Goal: Task Accomplishment & Management: Use online tool/utility

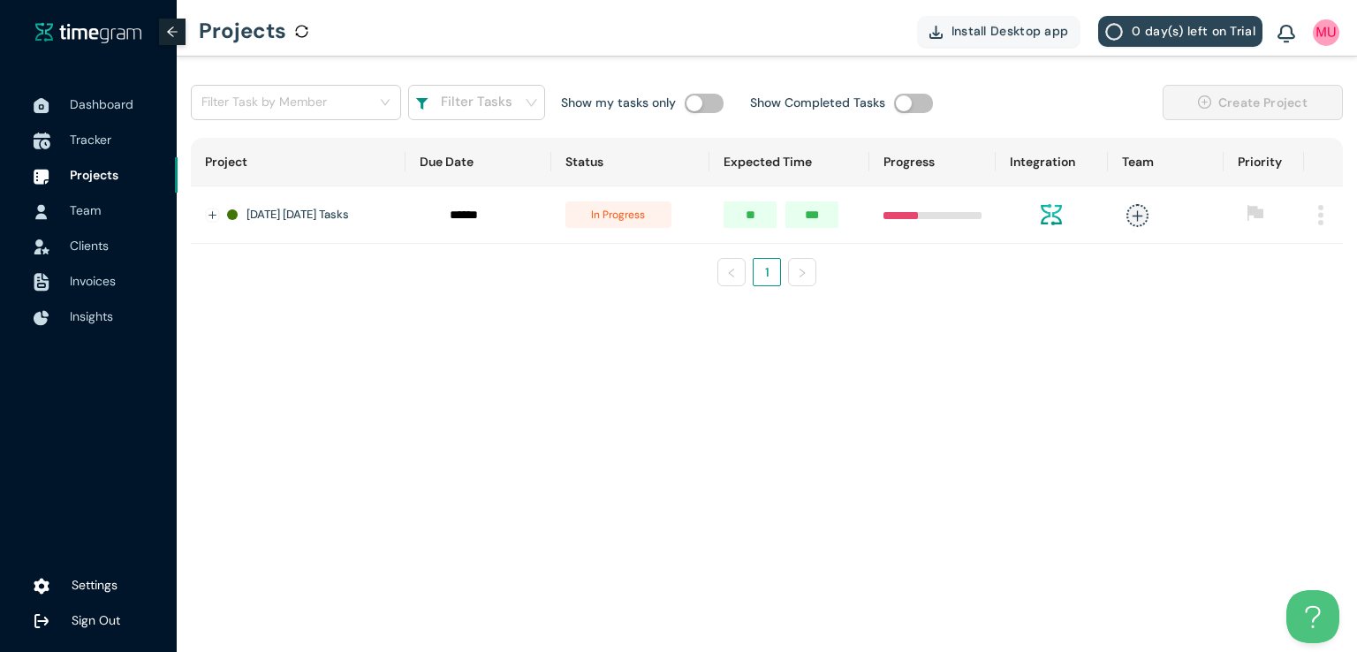
click at [88, 150] on span "Tracker" at bounding box center [117, 139] width 94 height 35
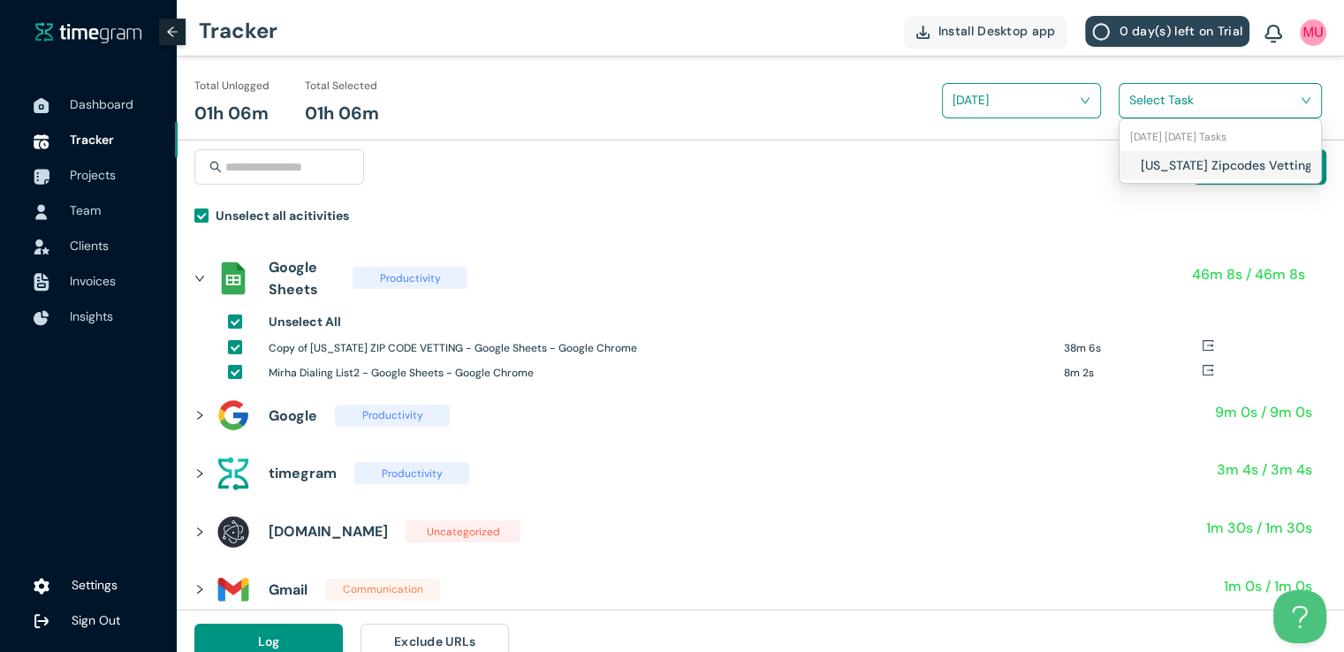
click at [1147, 105] on input "search" at bounding box center [1214, 100] width 170 height 27
click at [1136, 171] on div "[US_STATE] Zipcodes Vetting" at bounding box center [1220, 165] width 201 height 28
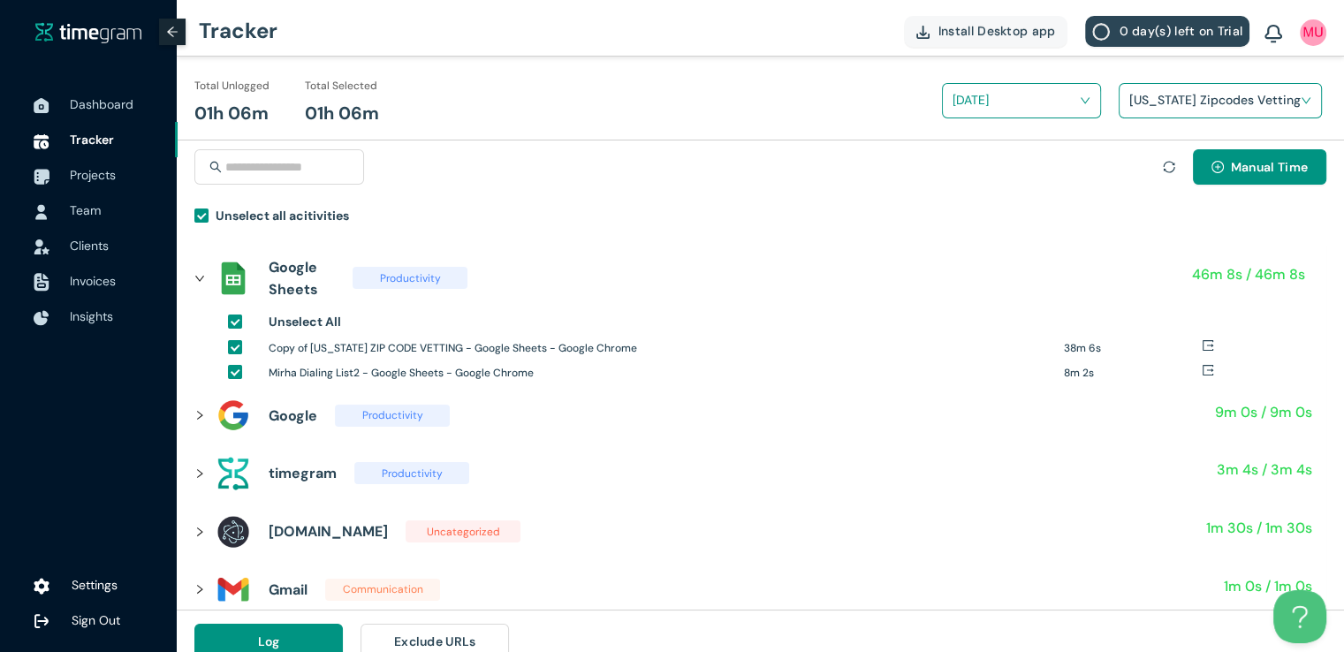
scroll to position [20, 0]
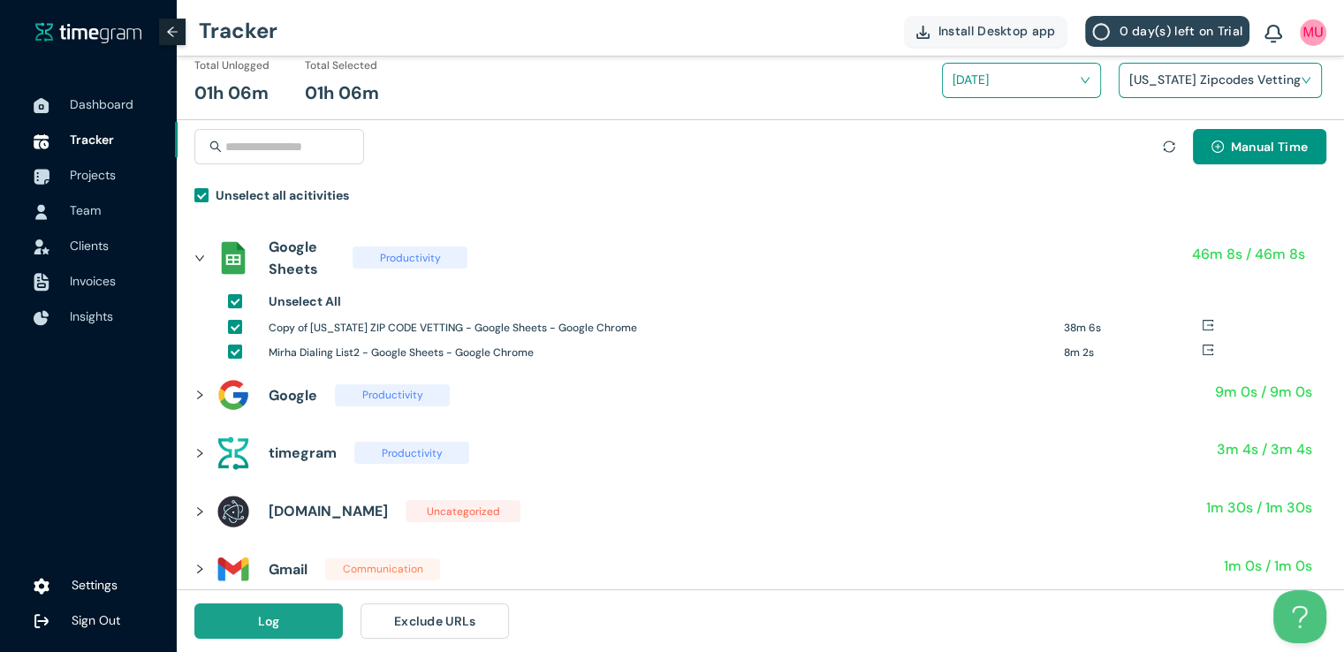
click at [300, 626] on button "Log" at bounding box center [268, 620] width 148 height 35
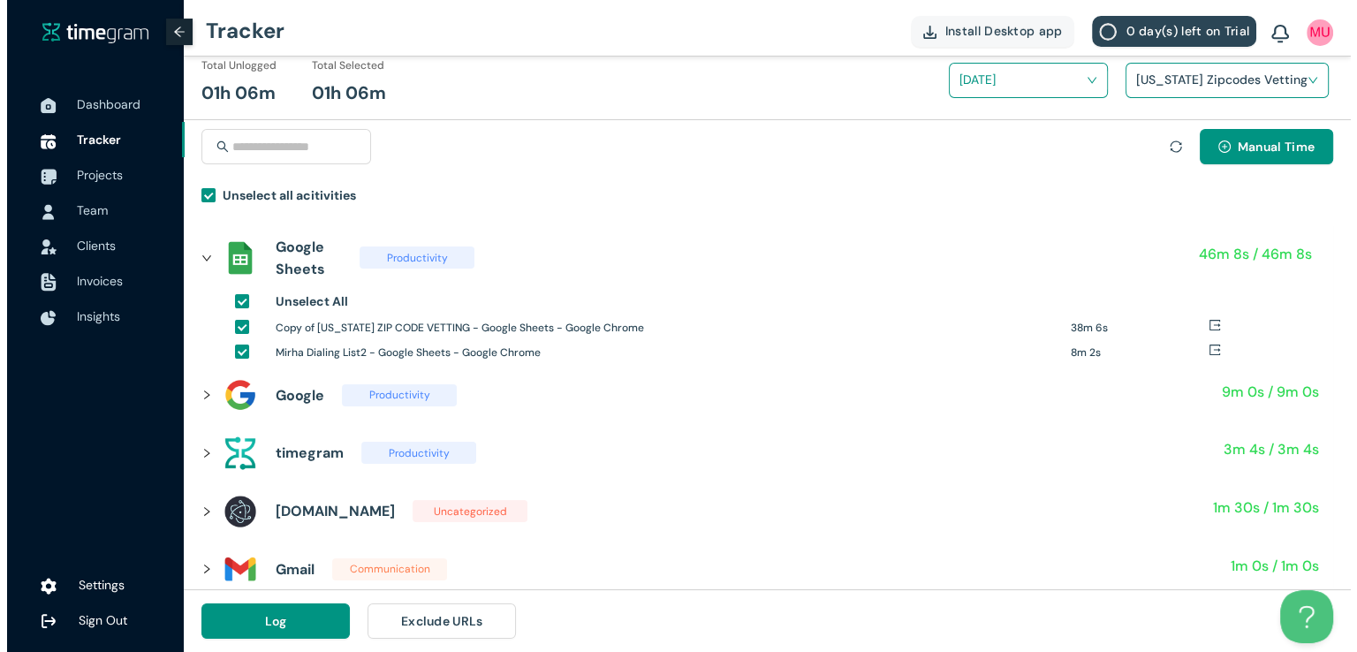
scroll to position [0, 0]
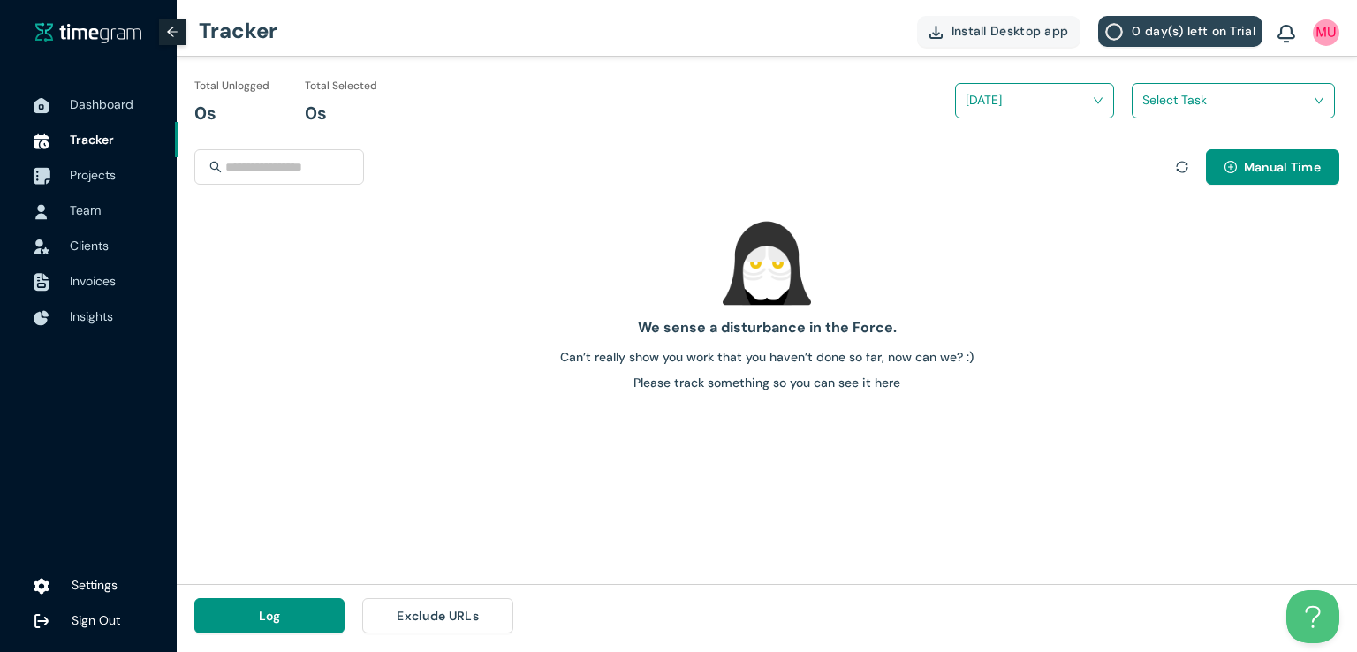
click at [102, 178] on span "Projects" at bounding box center [93, 175] width 46 height 16
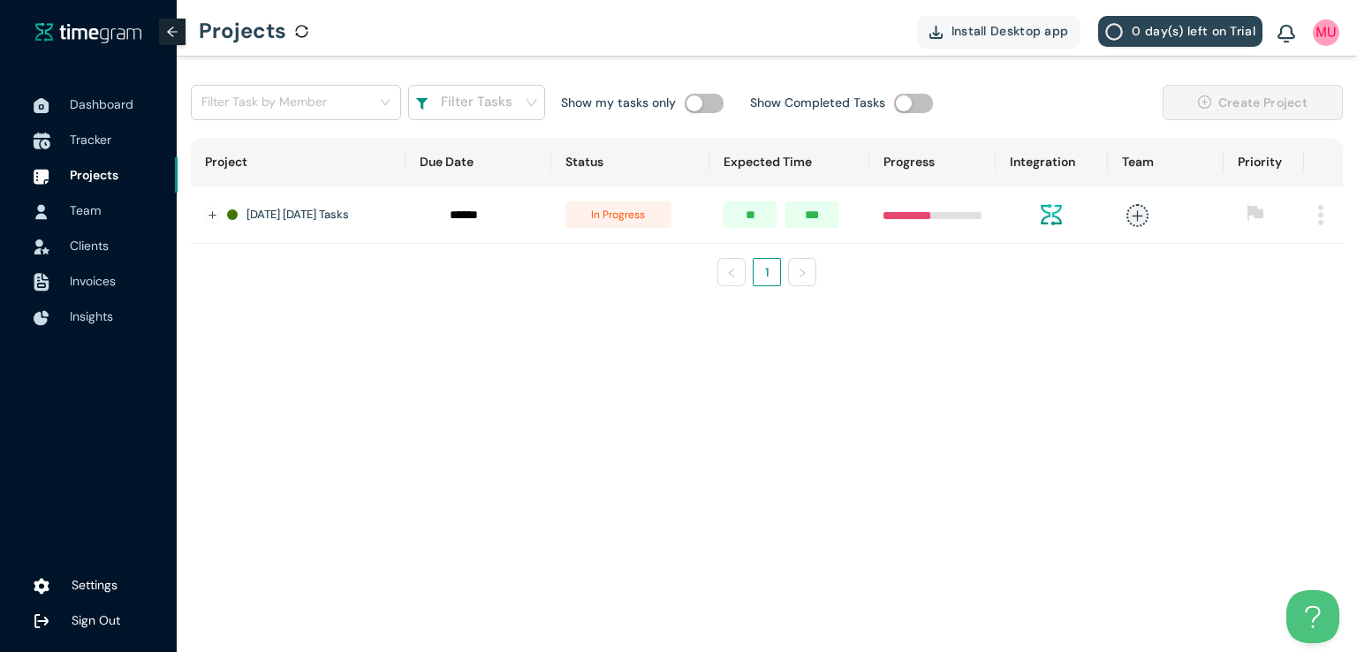
click at [92, 138] on span "Tracker" at bounding box center [91, 140] width 42 height 16
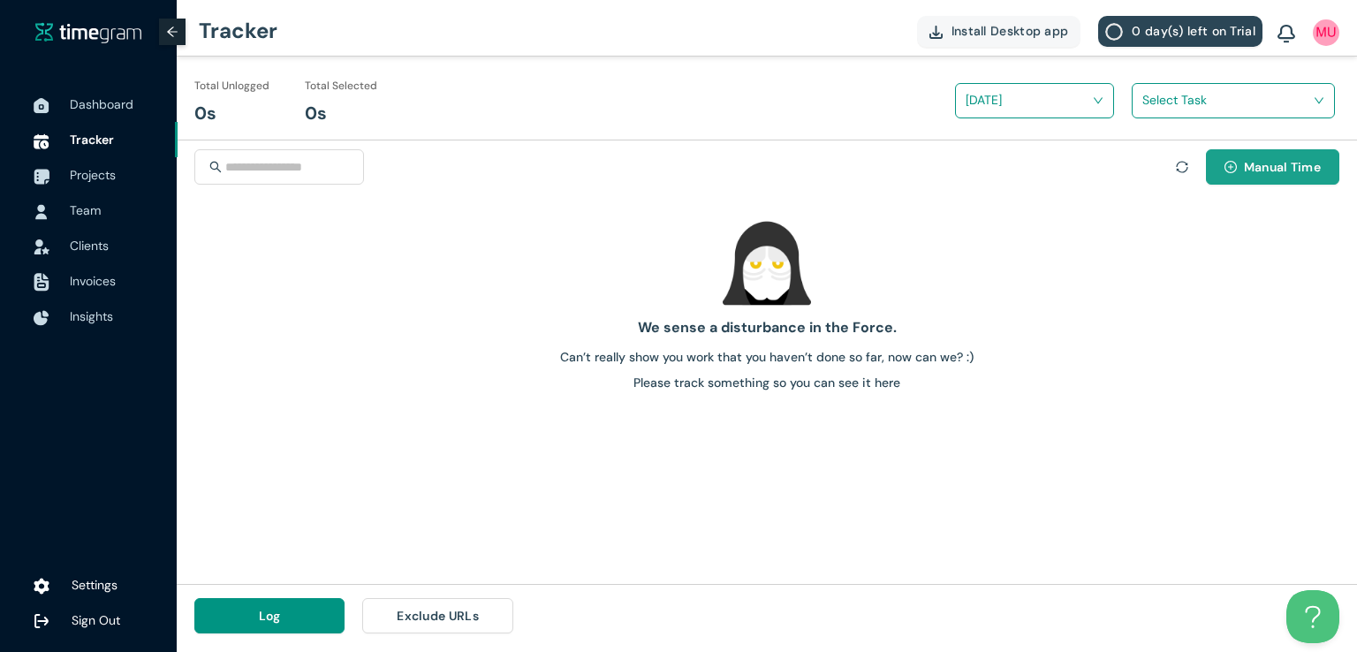
click at [1299, 163] on span "Manual Time" at bounding box center [1282, 166] width 77 height 19
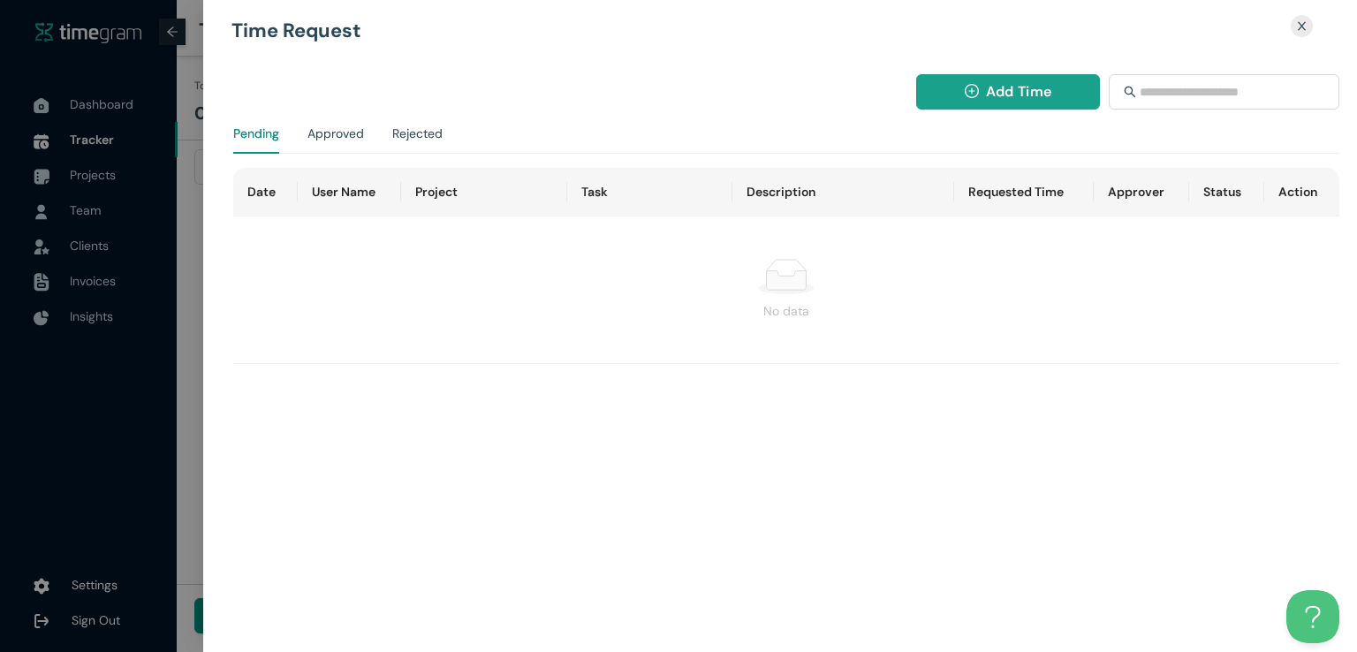
click at [986, 96] on span "Add Time" at bounding box center [1018, 91] width 65 height 22
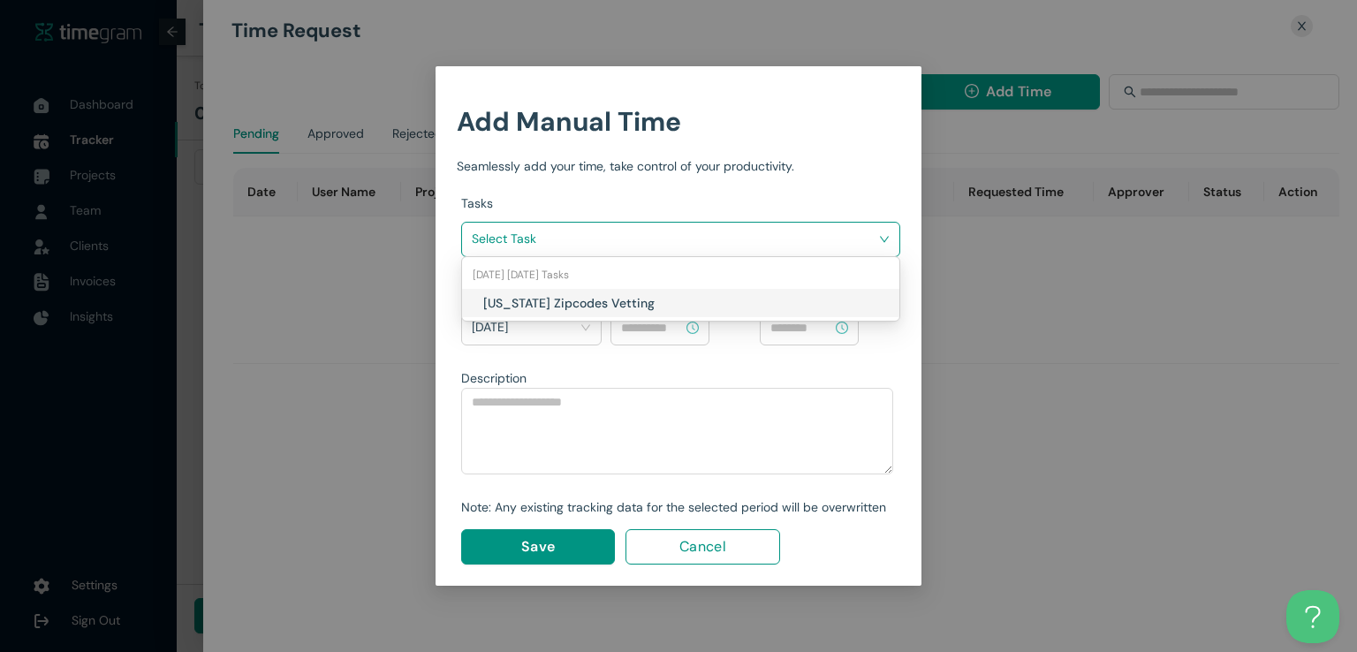
click at [796, 244] on input "search" at bounding box center [675, 238] width 406 height 27
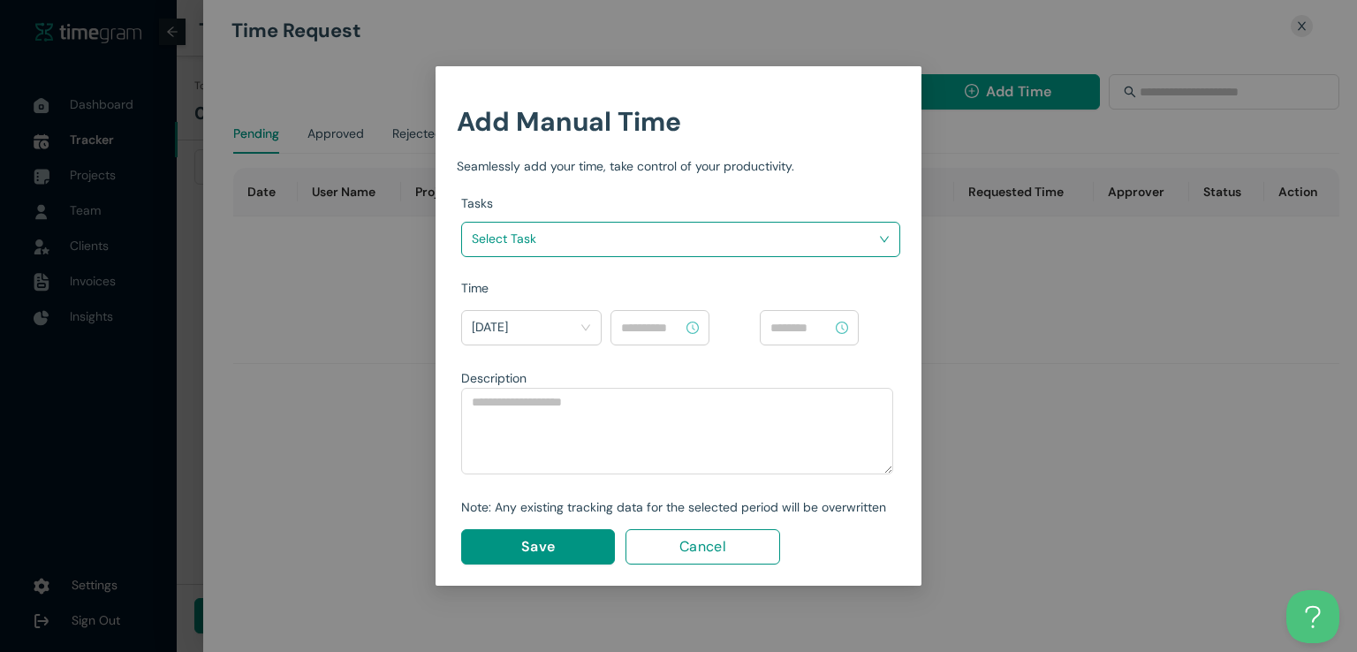
click at [611, 319] on body "Dashboard Tracker Projects Team Clients Invoices Insights Settings Sign Out Tra…" at bounding box center [678, 326] width 1357 height 652
click at [681, 254] on div "Select Task" at bounding box center [680, 239] width 439 height 35
click at [695, 236] on input "search" at bounding box center [675, 238] width 406 height 27
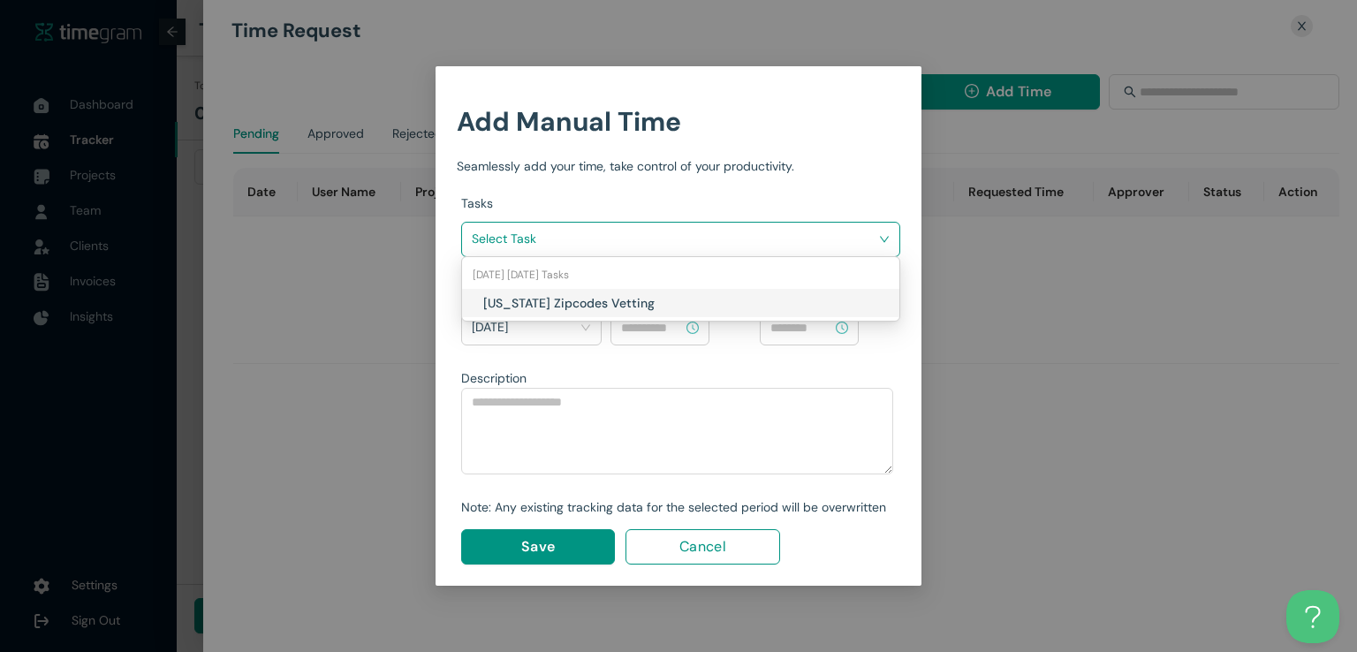
click at [649, 299] on h1 "[US_STATE] Zipcodes Vetting" at bounding box center [587, 302] width 208 height 19
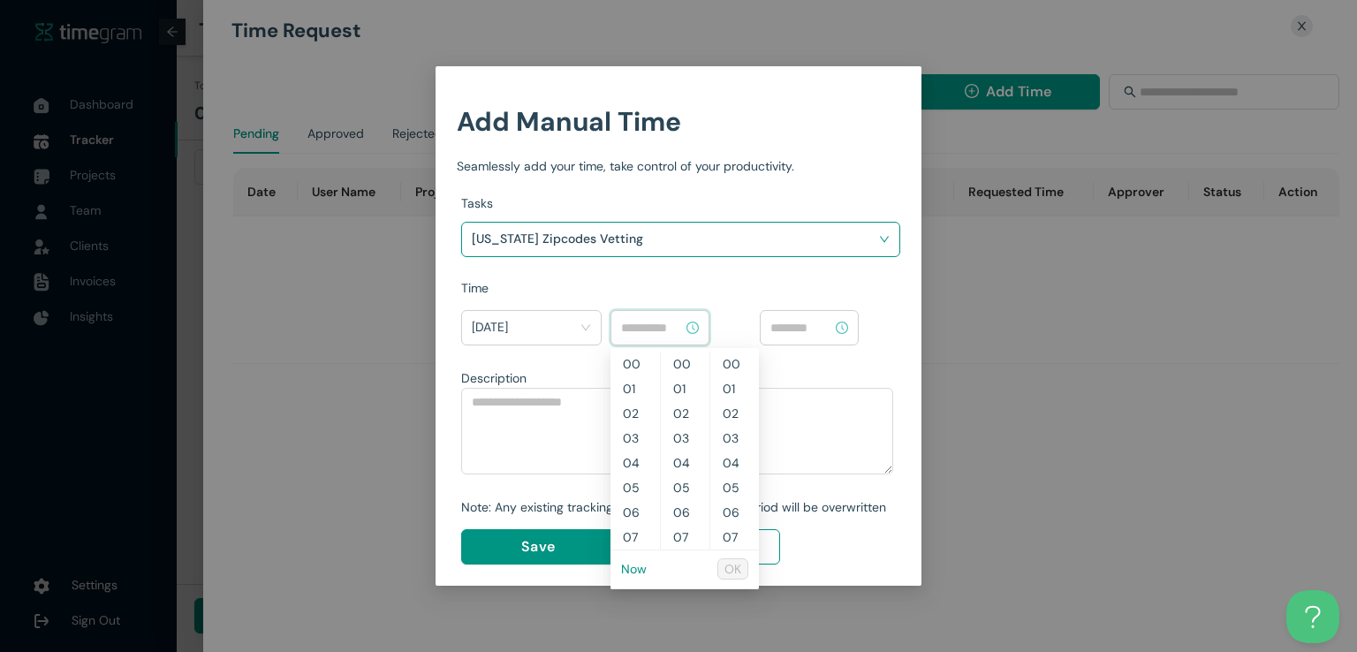
click at [654, 330] on input at bounding box center [652, 327] width 62 height 19
click at [635, 565] on link "Now" at bounding box center [634, 569] width 26 height 16
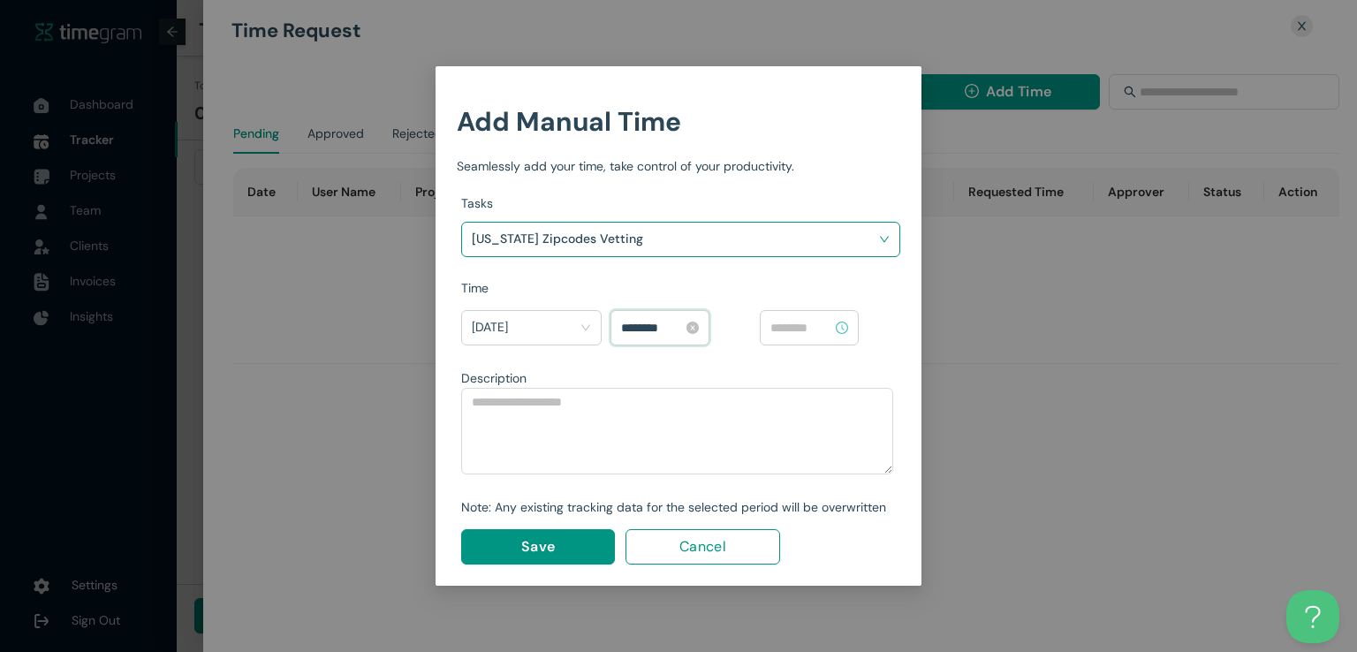
scroll to position [594, 0]
click at [631, 324] on input "********" at bounding box center [652, 327] width 62 height 19
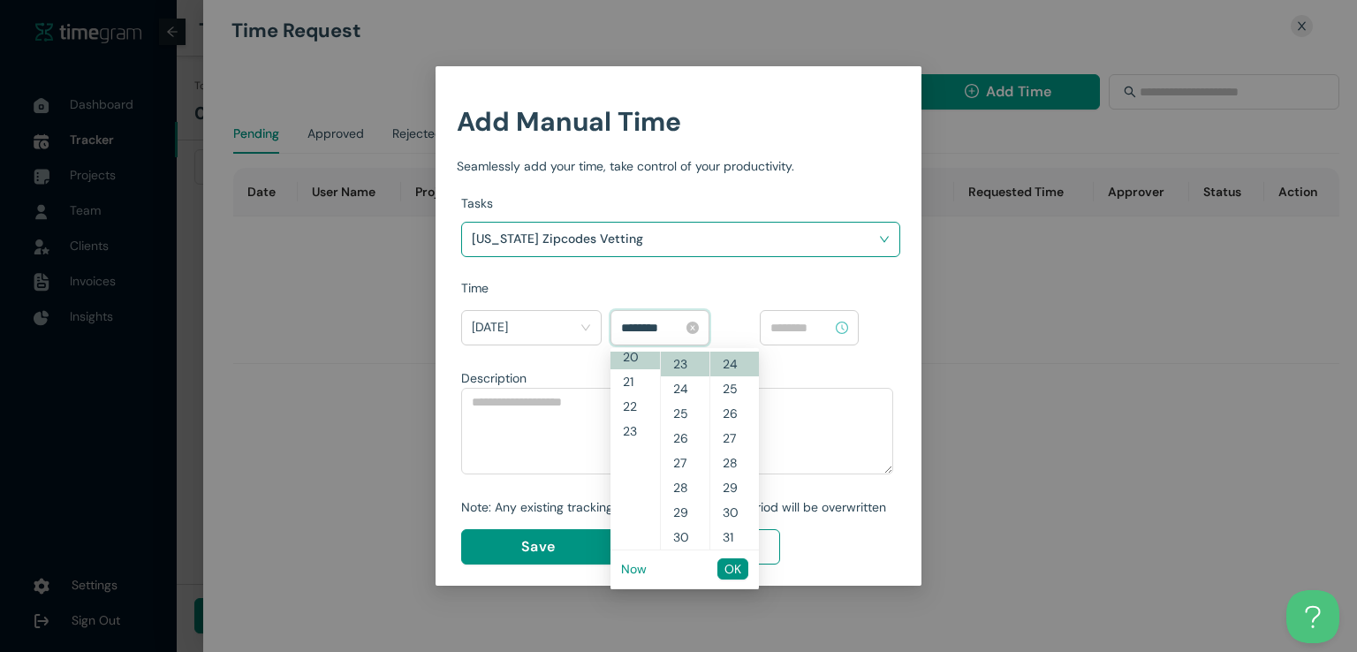
scroll to position [495, 0]
click at [651, 326] on input "********" at bounding box center [652, 327] width 62 height 19
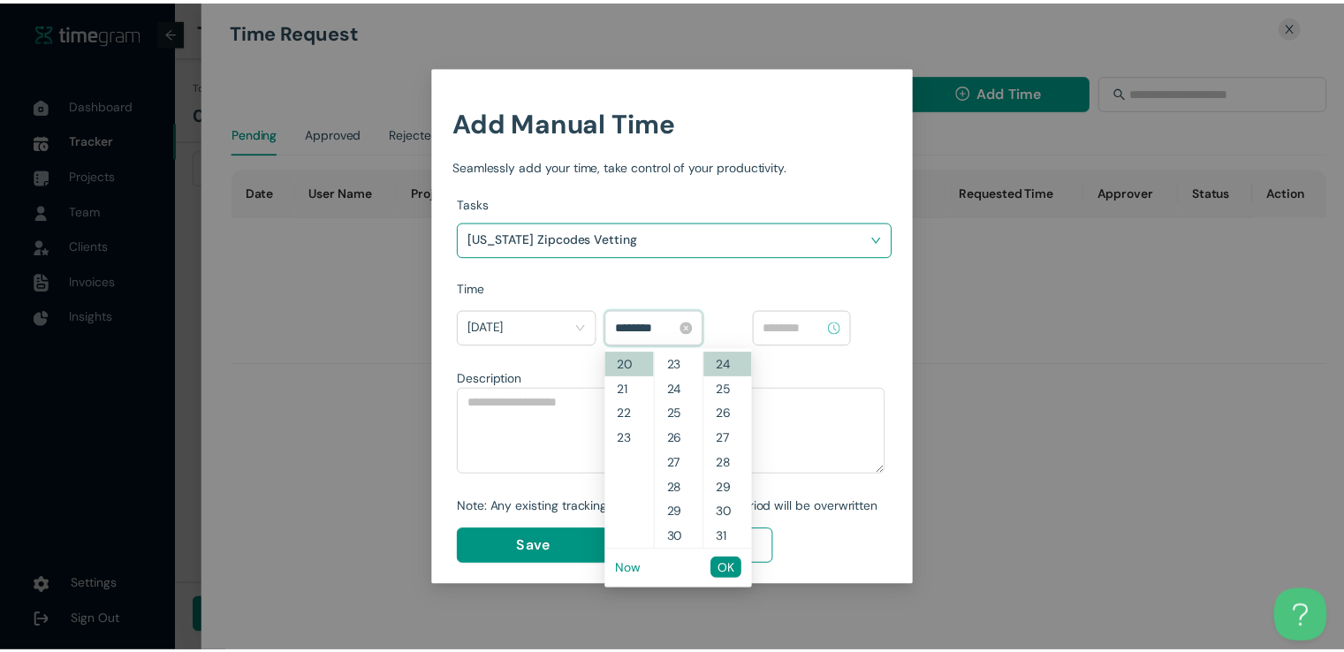
scroll to position [0, 0]
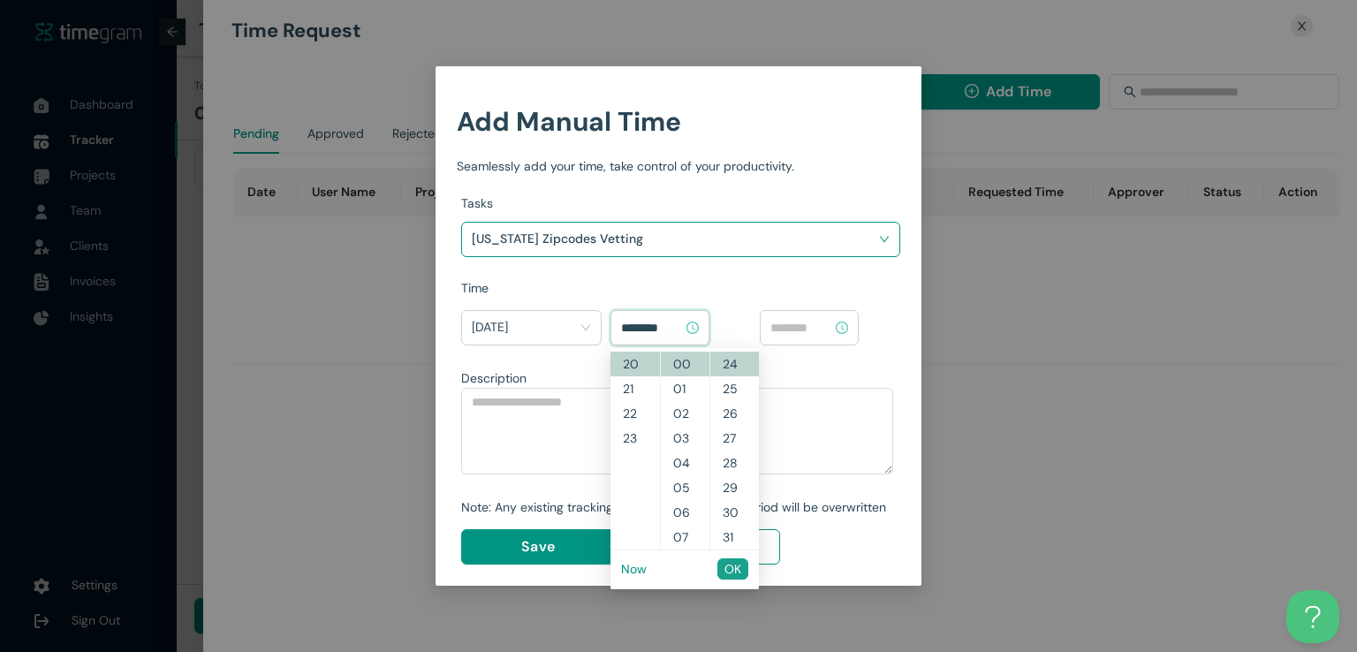
click at [725, 576] on span "OK" at bounding box center [733, 568] width 17 height 19
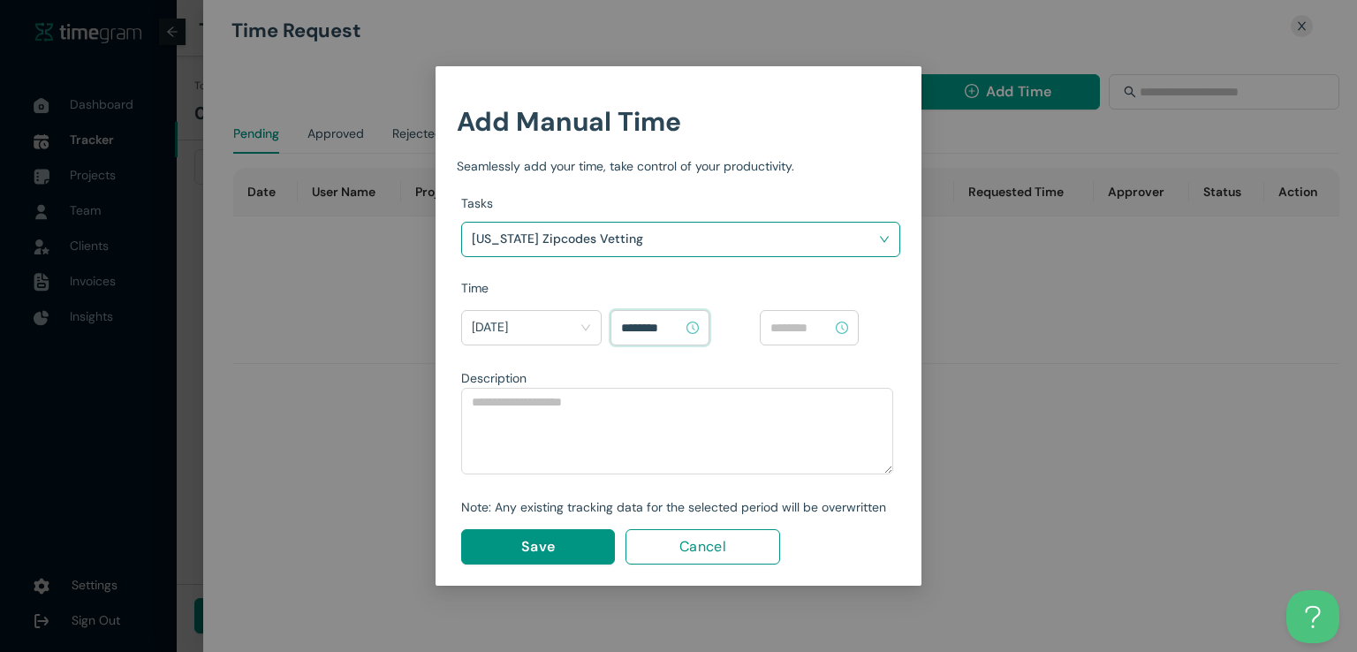
type input "********"
click at [800, 325] on input at bounding box center [801, 327] width 62 height 19
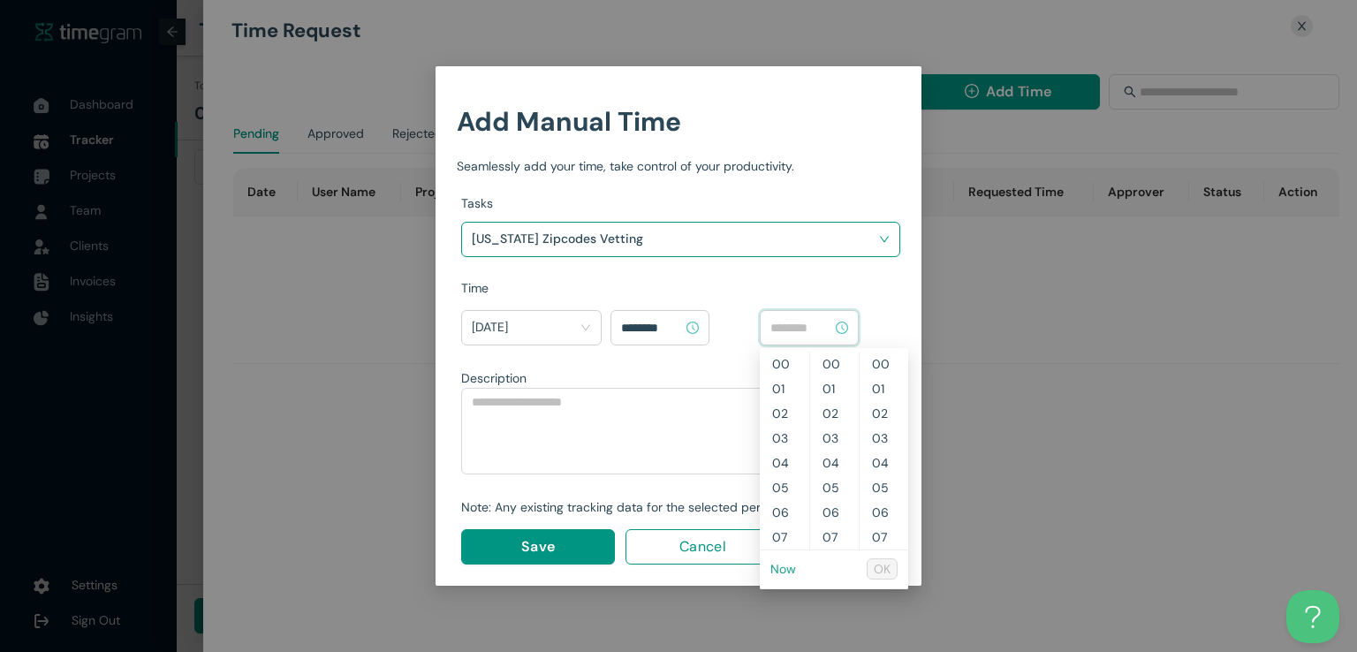
click at [778, 568] on link "Now" at bounding box center [783, 569] width 26 height 16
type input "********"
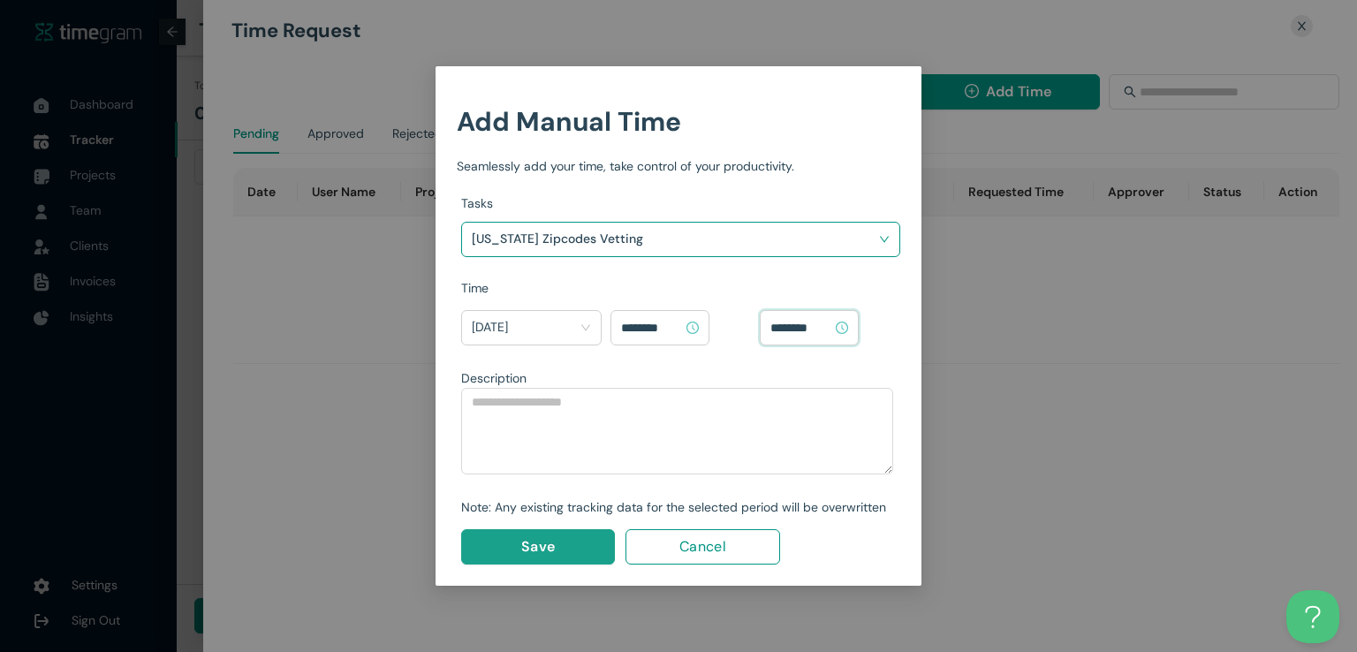
click at [551, 552] on span "Save" at bounding box center [538, 546] width 34 height 22
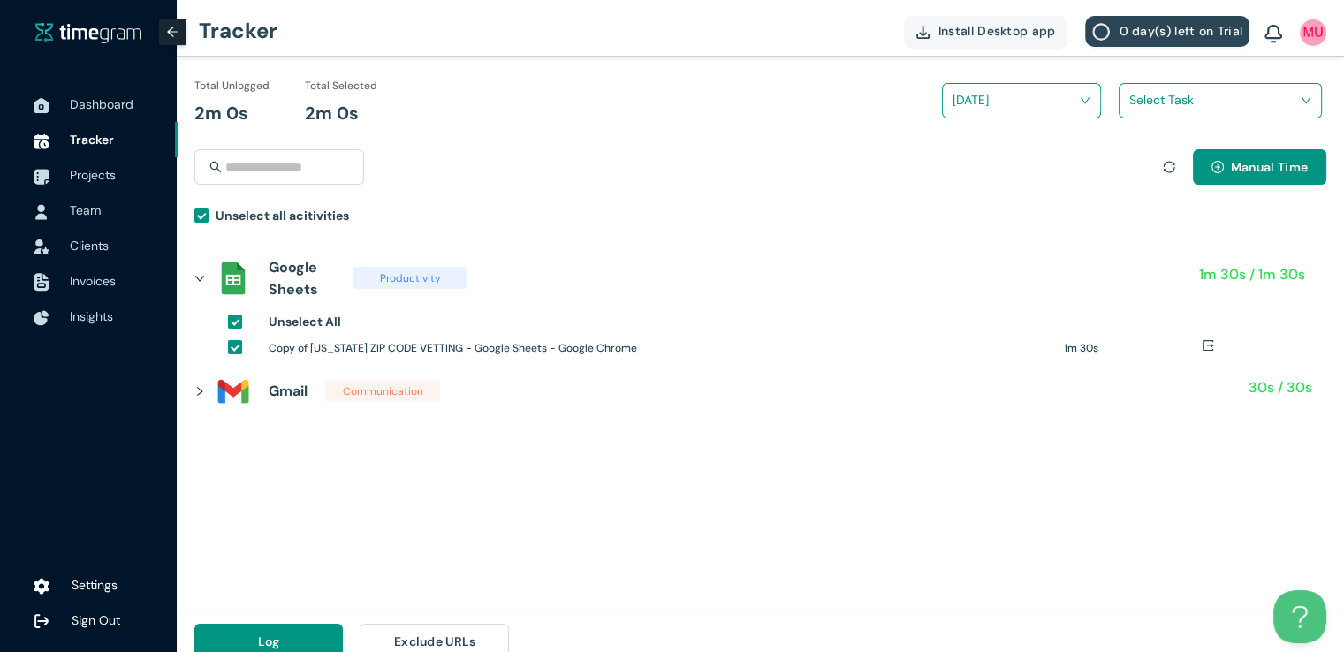
click at [1144, 102] on input "search" at bounding box center [1214, 100] width 170 height 27
click at [1138, 167] on div "[US_STATE] Zipcodes Vetting" at bounding box center [1220, 165] width 201 height 28
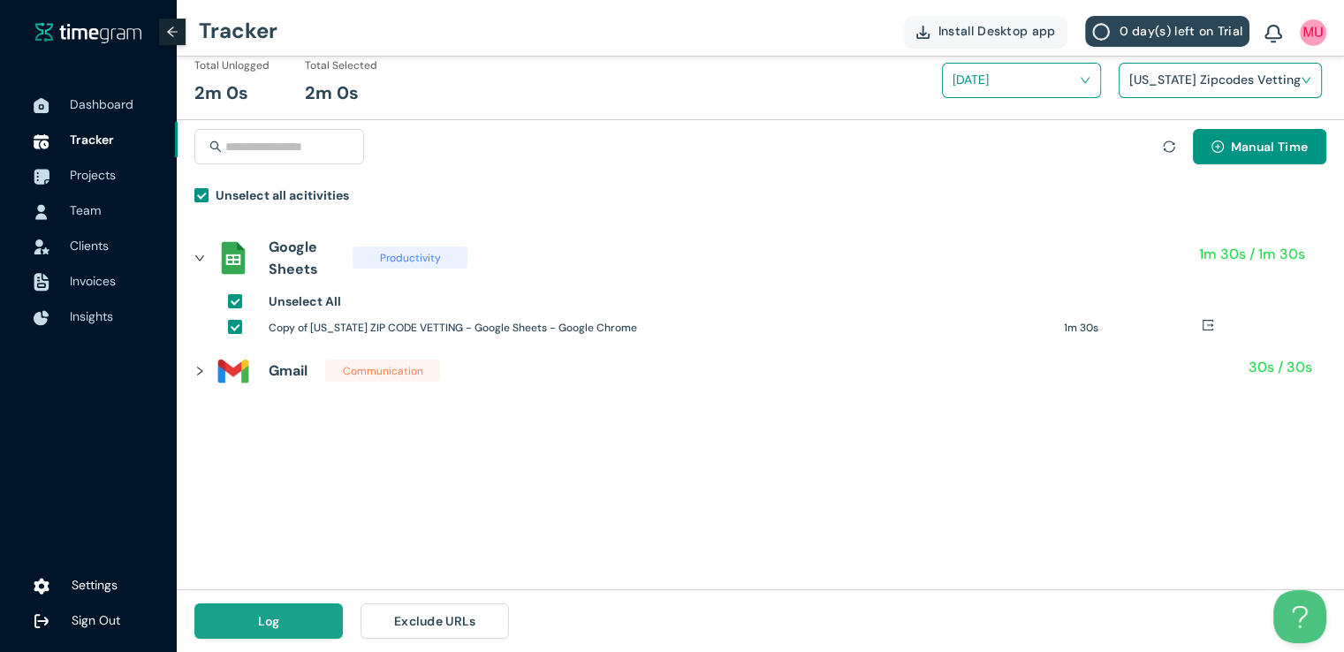
click at [322, 630] on button "Log" at bounding box center [268, 620] width 148 height 35
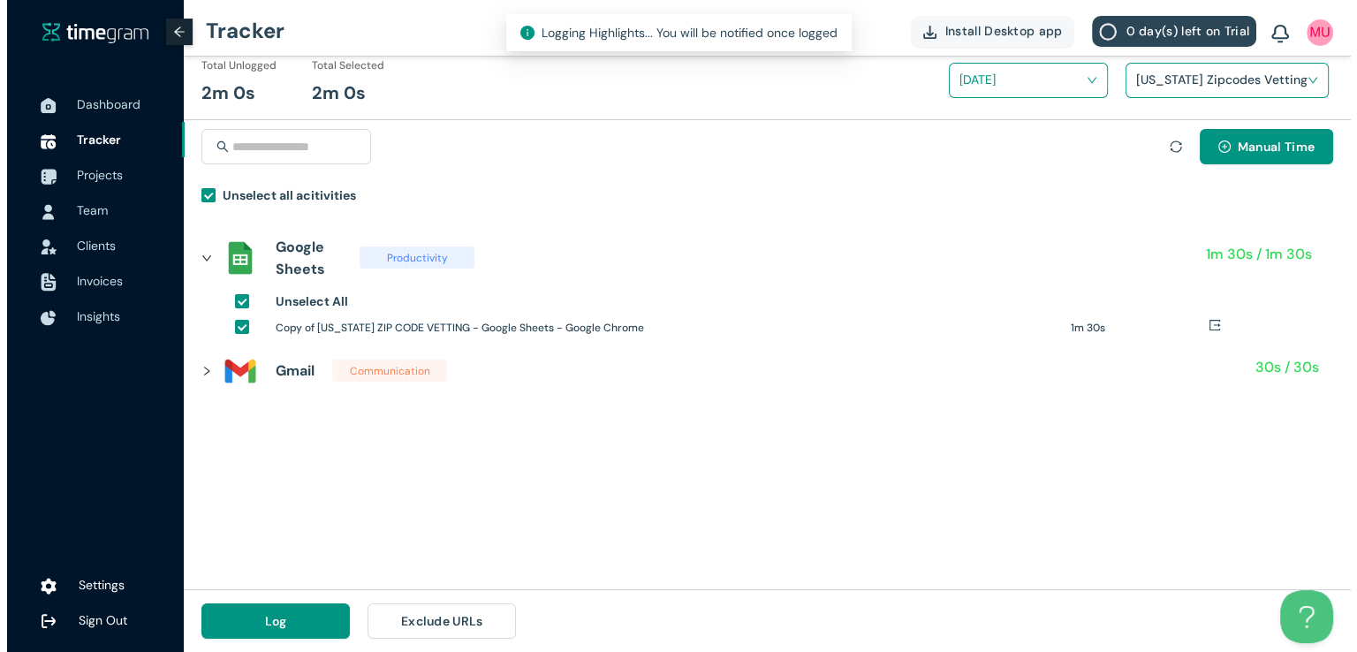
scroll to position [0, 0]
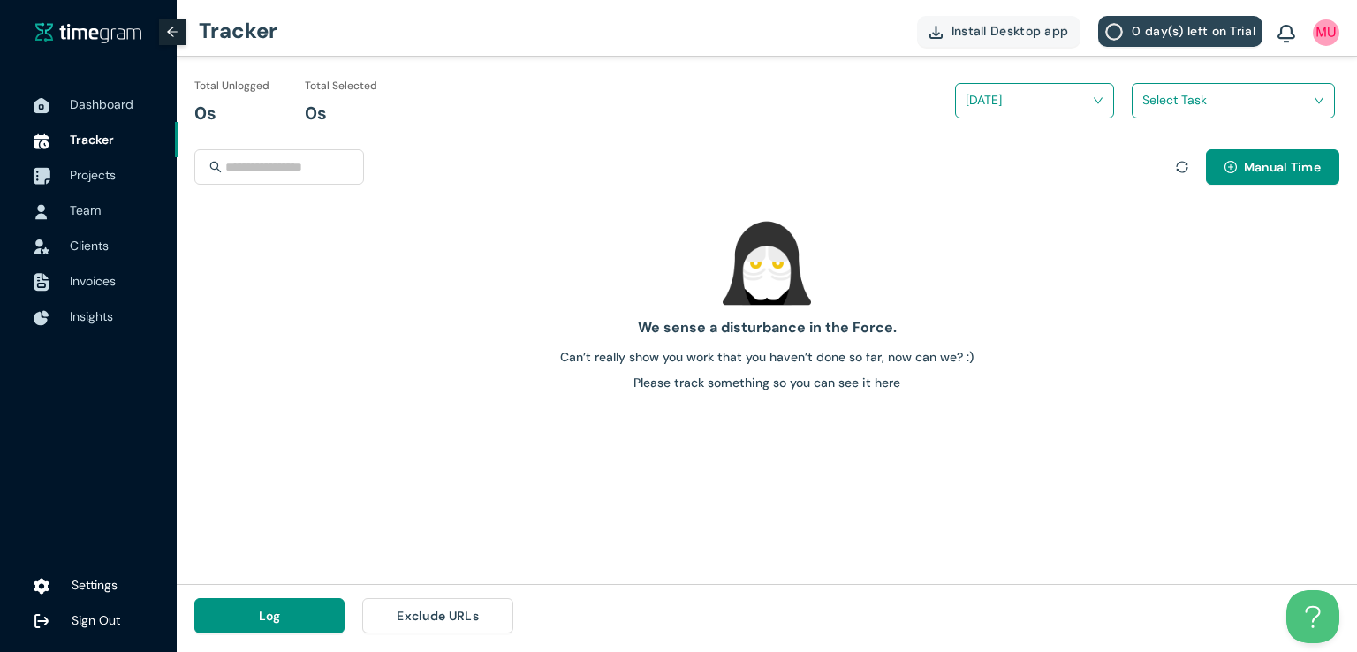
click at [110, 186] on span "Projects" at bounding box center [117, 174] width 94 height 35
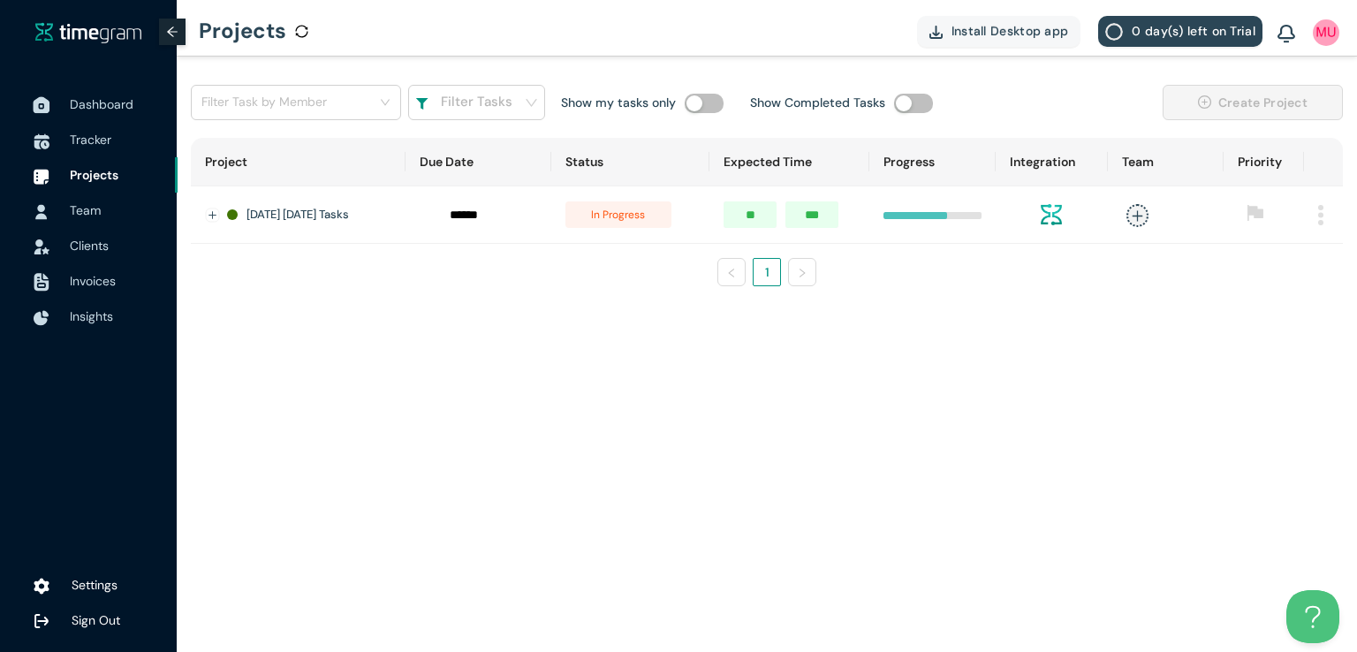
click at [99, 107] on span "Dashboard" at bounding box center [102, 104] width 64 height 16
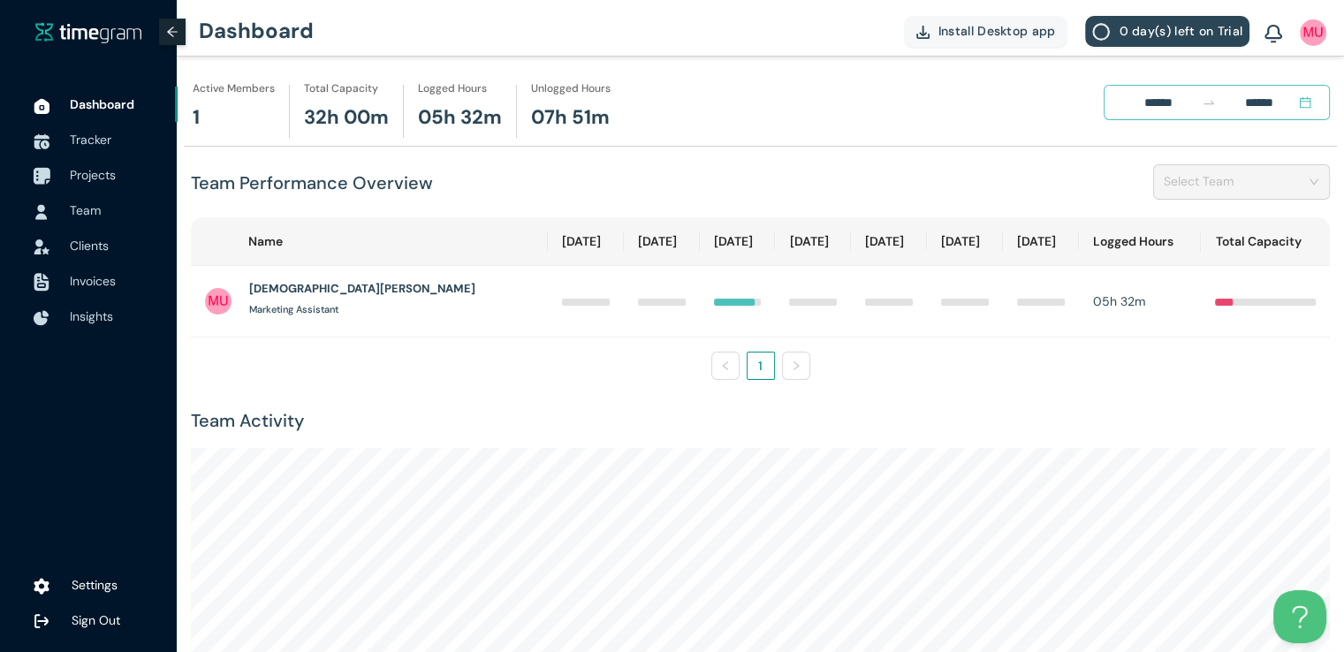
click at [95, 178] on span "Projects" at bounding box center [93, 175] width 46 height 16
